Goal: Task Accomplishment & Management: Manage account settings

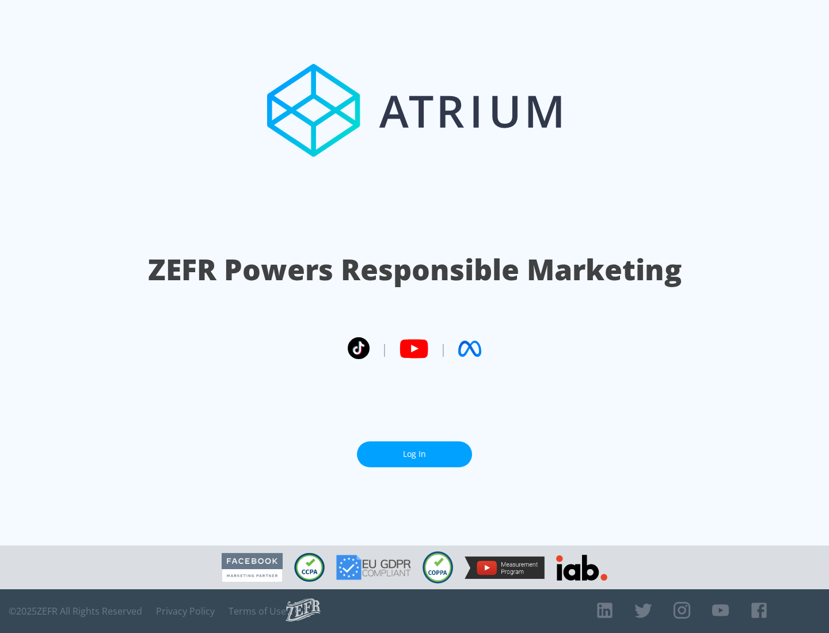
click at [414, 454] on link "Log In" at bounding box center [414, 454] width 115 height 26
